Goal: Find contact information: Find contact information

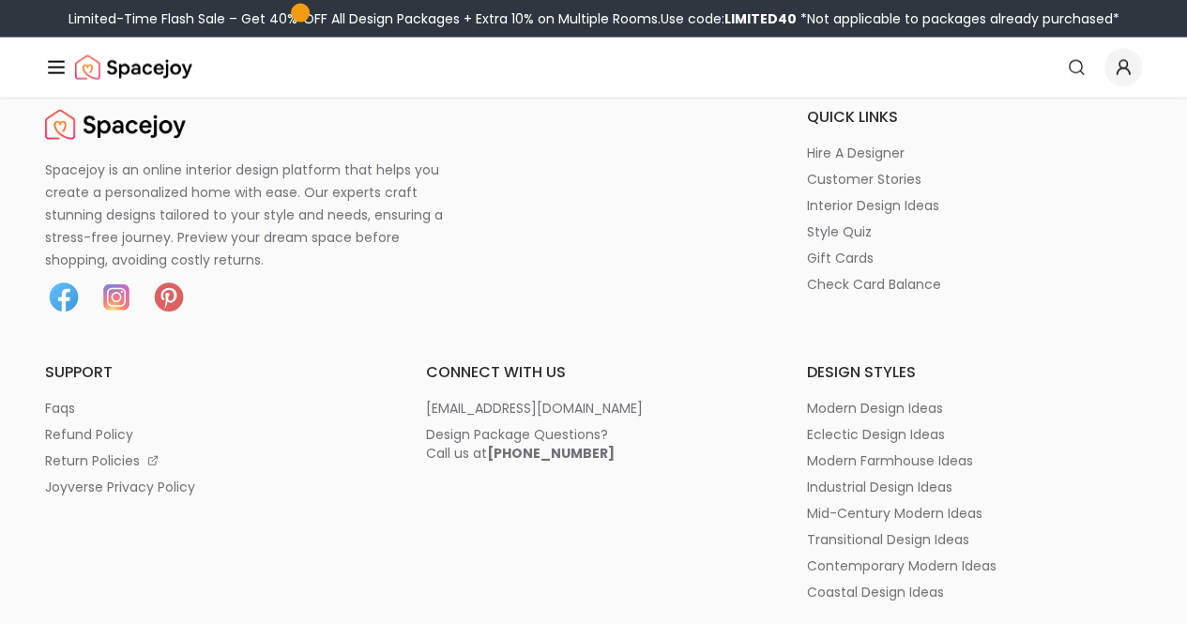
scroll to position [9254, 0]
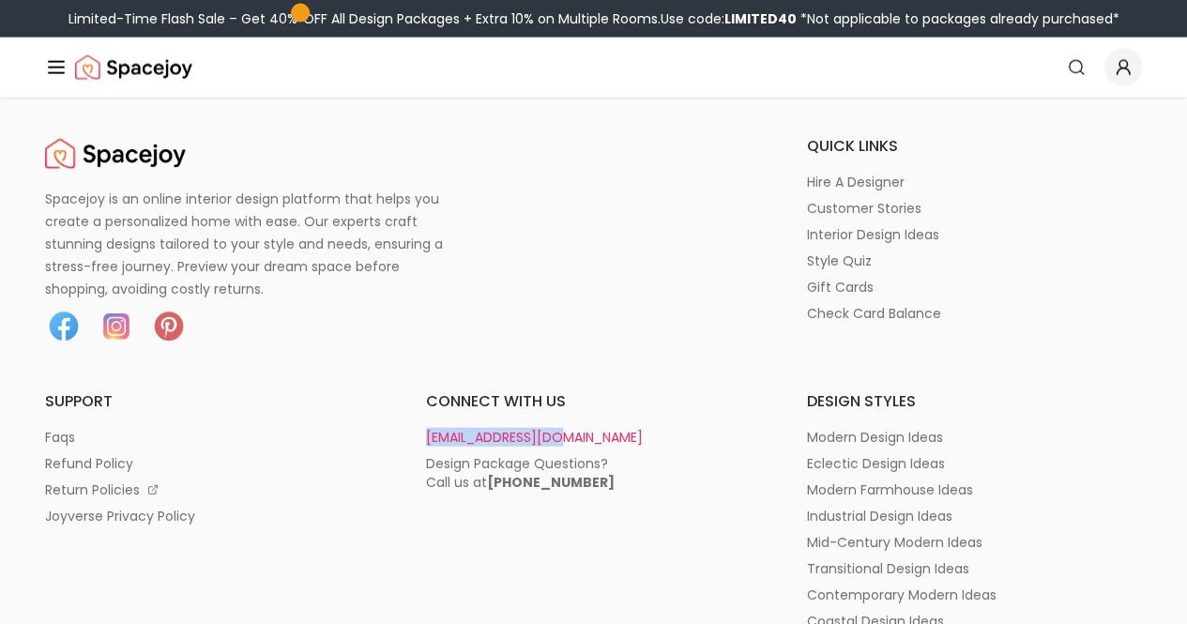
drag, startPoint x: 966, startPoint y: 239, endPoint x: 1113, endPoint y: 242, distance: 147.4
click at [1113, 242] on div "Spacejoy is an online interior design platform that helps you create a personal…" at bounding box center [593, 525] width 1097 height 781
copy p "[EMAIL_ADDRESS][DOMAIN_NAME]"
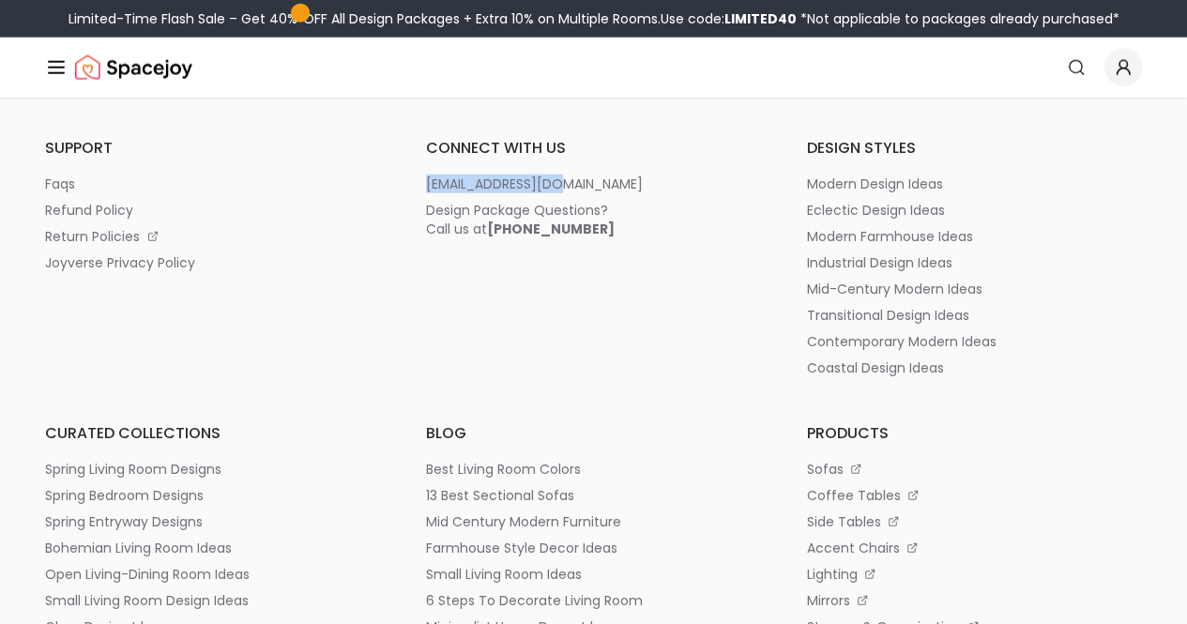
scroll to position [10193, 0]
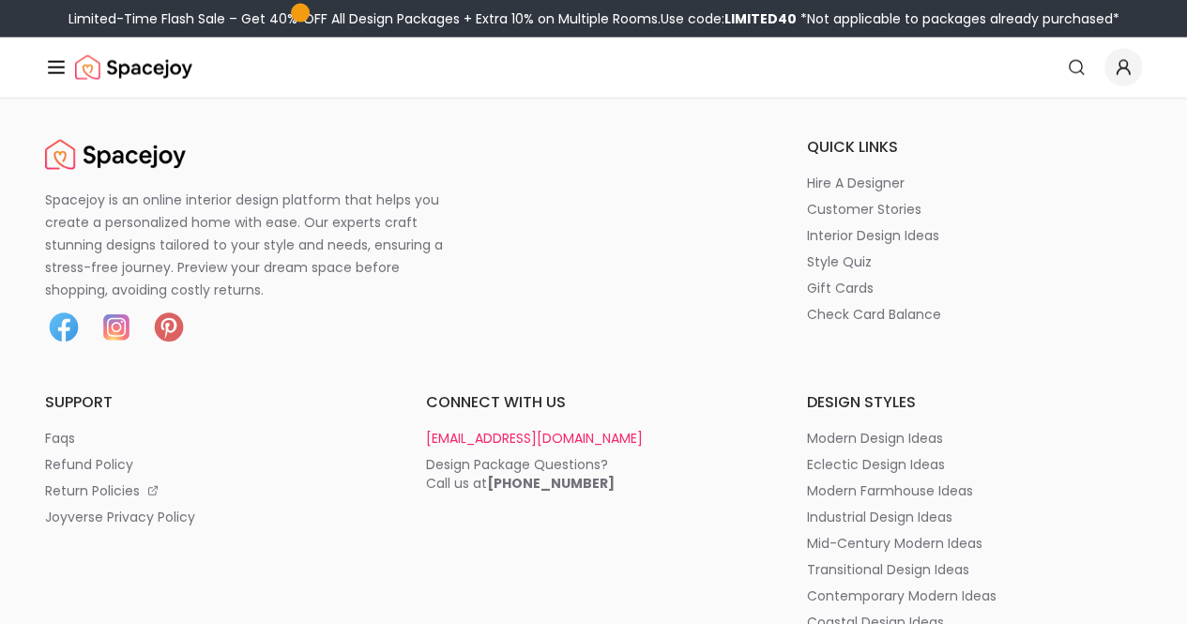
scroll to position [9298, 0]
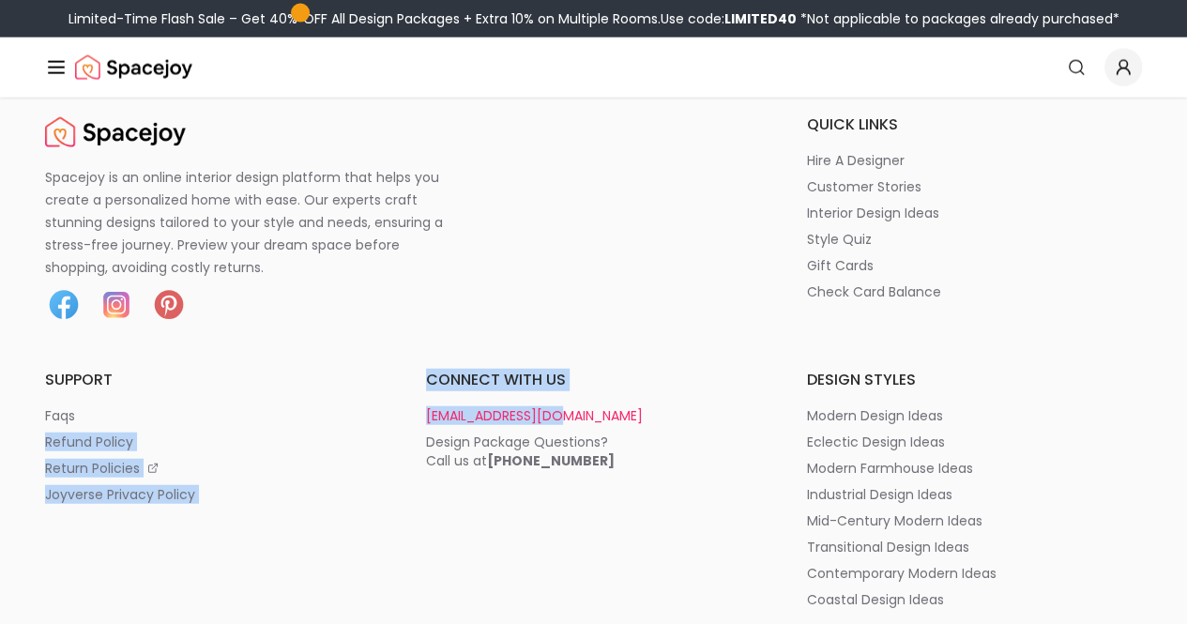
drag, startPoint x: 935, startPoint y: 207, endPoint x: 1121, endPoint y: 211, distance: 185.9
click at [1121, 211] on div "Spacejoy is an online interior design platform that helps you create a personal…" at bounding box center [593, 504] width 1097 height 781
click at [915, 200] on div "Spacejoy is an online interior design platform that helps you create a personal…" at bounding box center [593, 504] width 1097 height 781
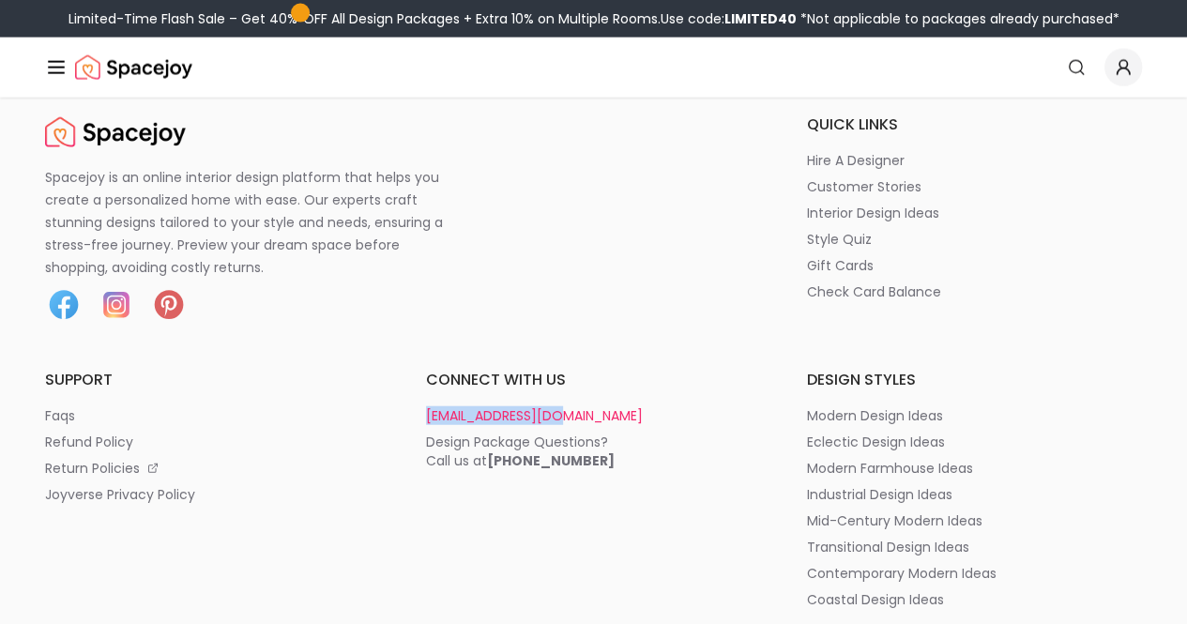
drag, startPoint x: 949, startPoint y: 219, endPoint x: 1096, endPoint y: 221, distance: 146.5
click at [1096, 221] on div "Spacejoy is an online interior design platform that helps you create a personal…" at bounding box center [593, 504] width 1097 height 781
copy p "[EMAIL_ADDRESS][DOMAIN_NAME]"
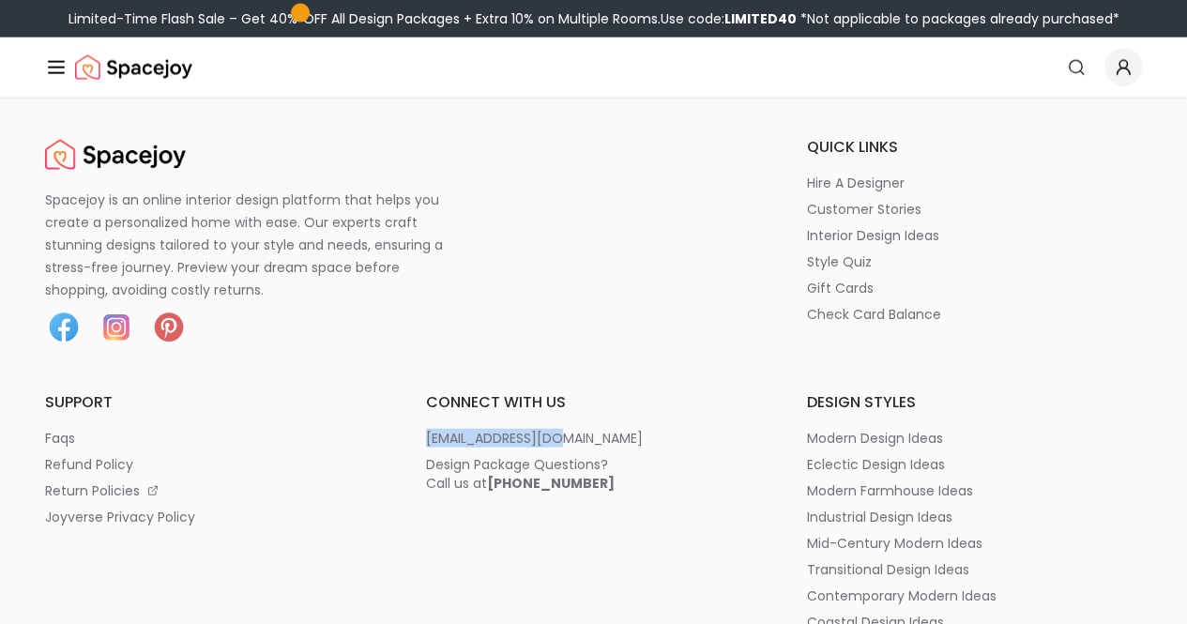
scroll to position [9298, 0]
